Goal: Transaction & Acquisition: Book appointment/travel/reservation

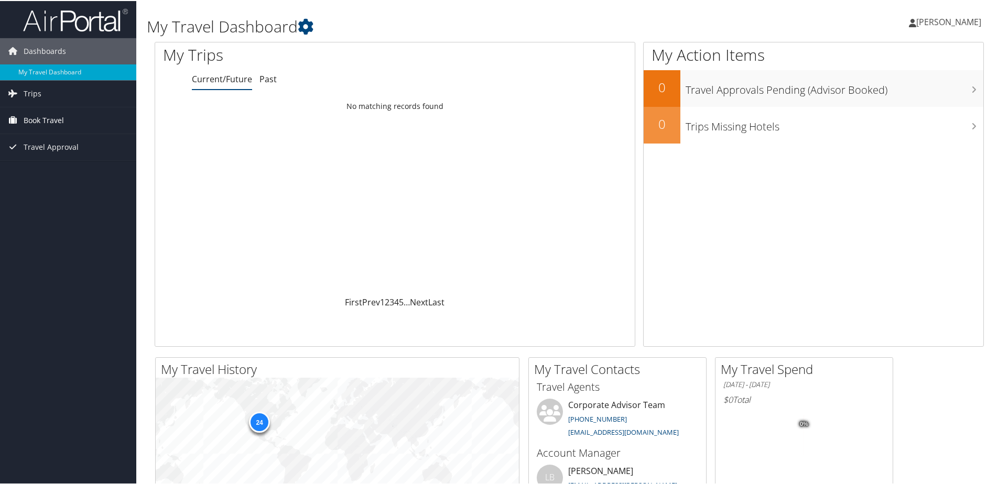
click at [48, 122] on span "Book Travel" at bounding box center [44, 119] width 40 height 26
click at [64, 175] on link "Book/Manage Online Trips" at bounding box center [68, 172] width 136 height 16
click at [24, 94] on span "Trips" at bounding box center [33, 93] width 18 height 26
click at [45, 165] on span "Book Travel" at bounding box center [44, 167] width 40 height 26
